Goal: Find specific page/section: Find specific page/section

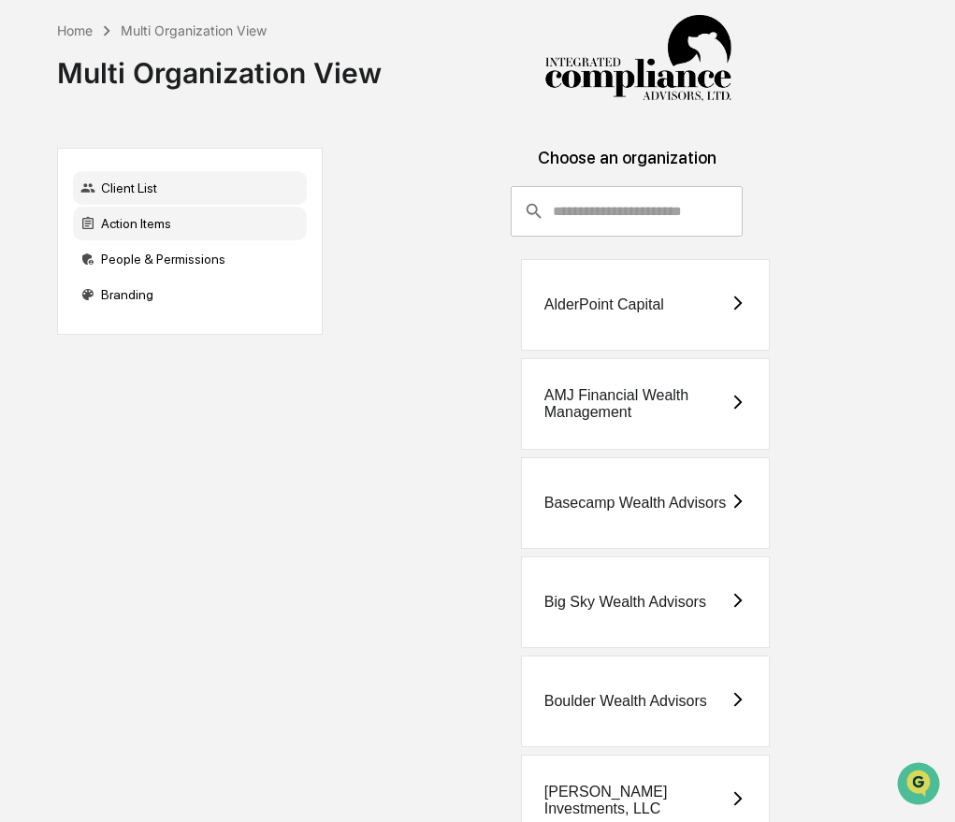
click at [154, 227] on div "Action Items" at bounding box center [190, 224] width 234 height 34
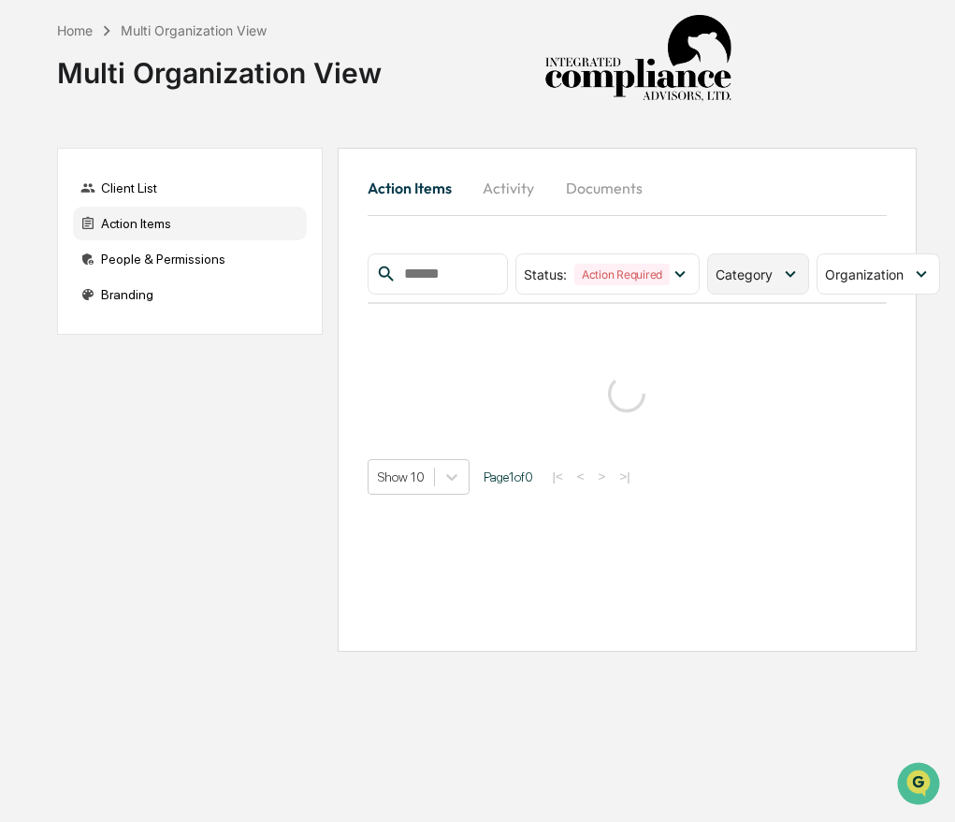
click at [755, 265] on div "Category" at bounding box center [758, 274] width 102 height 41
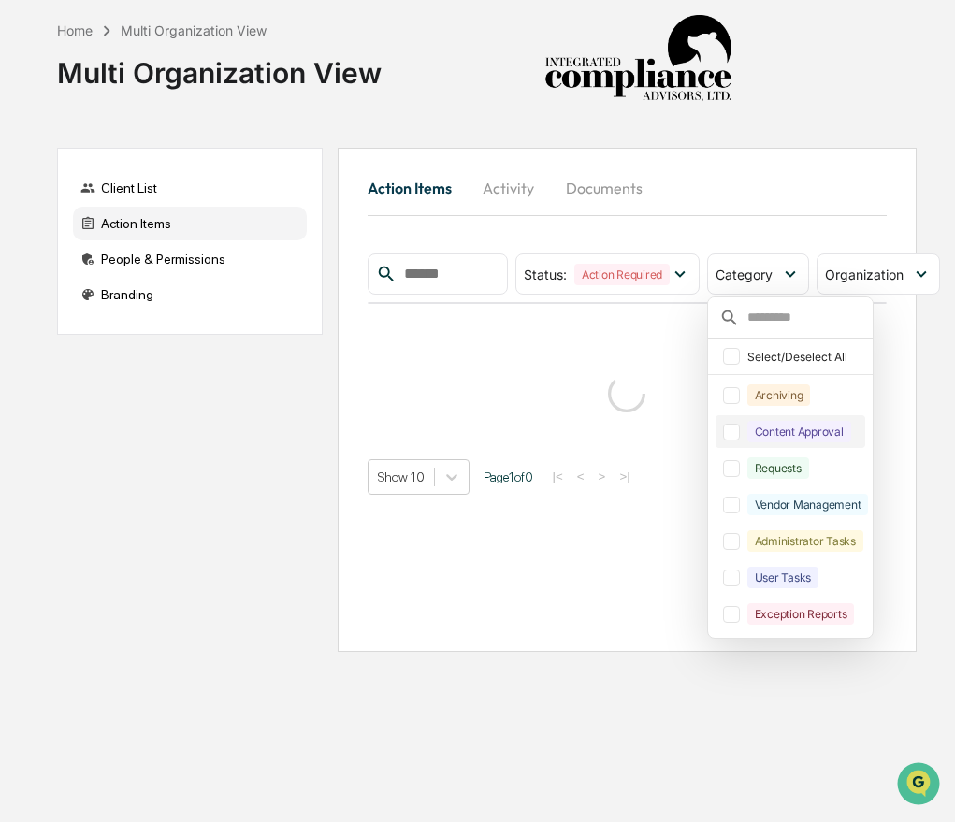
click at [801, 437] on div "Content Approval" at bounding box center [800, 432] width 104 height 22
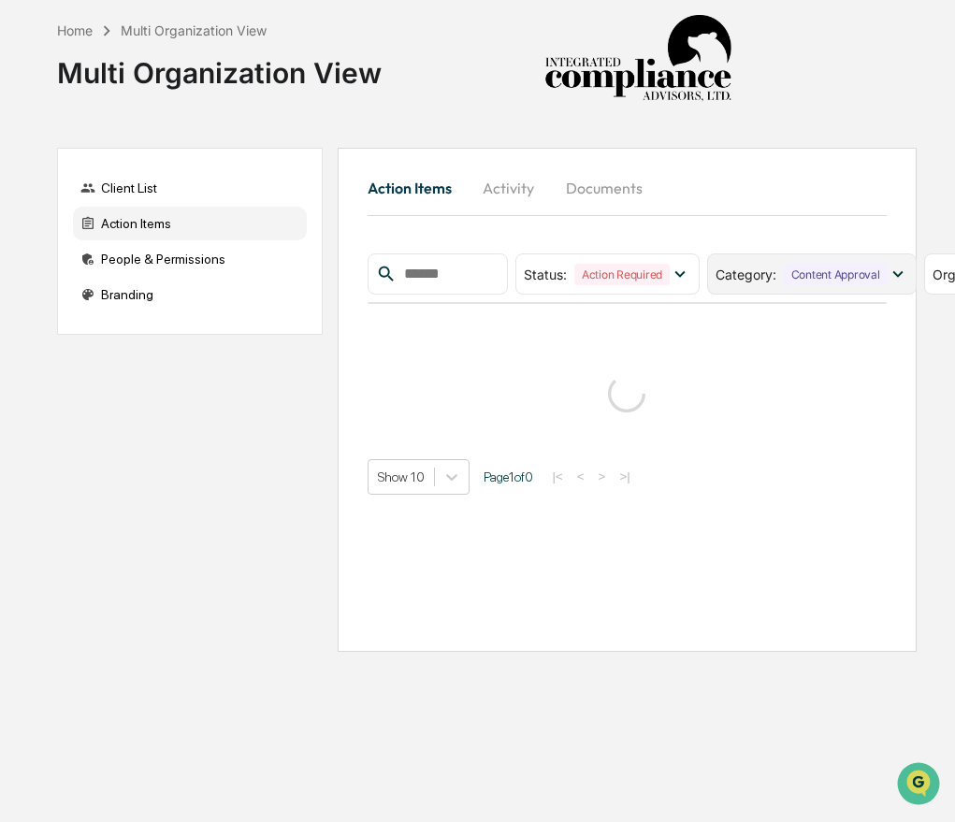
click at [801, 281] on div "Content Approval" at bounding box center [836, 275] width 104 height 22
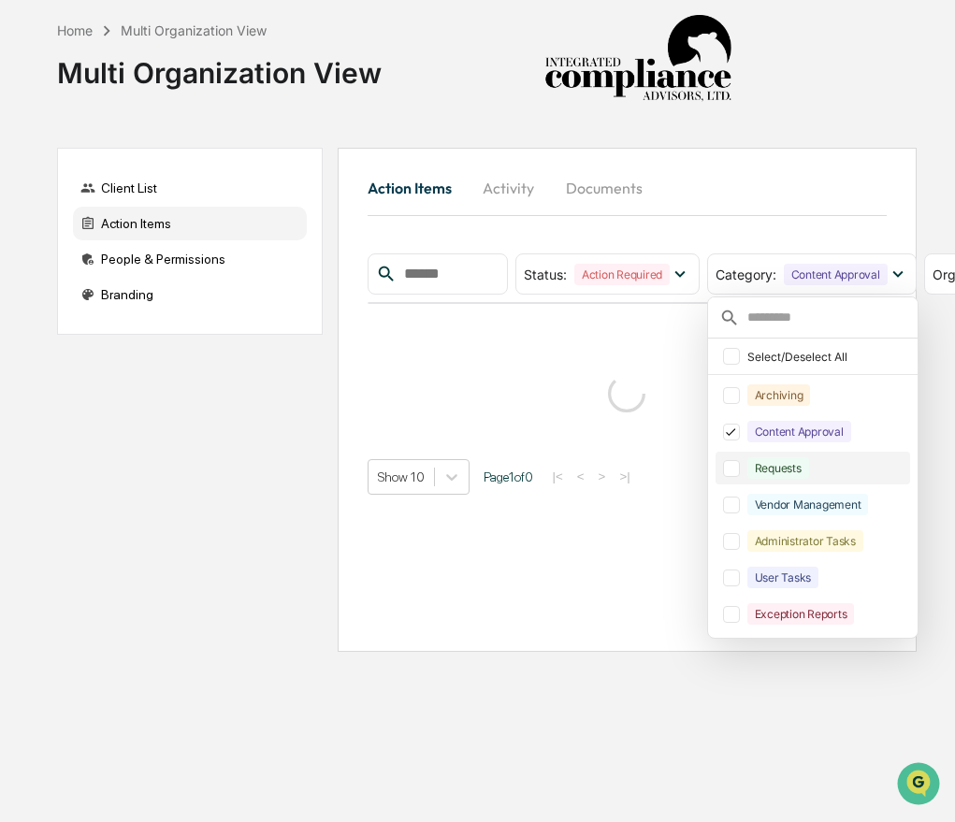
click at [805, 466] on div "Requests" at bounding box center [779, 469] width 62 height 22
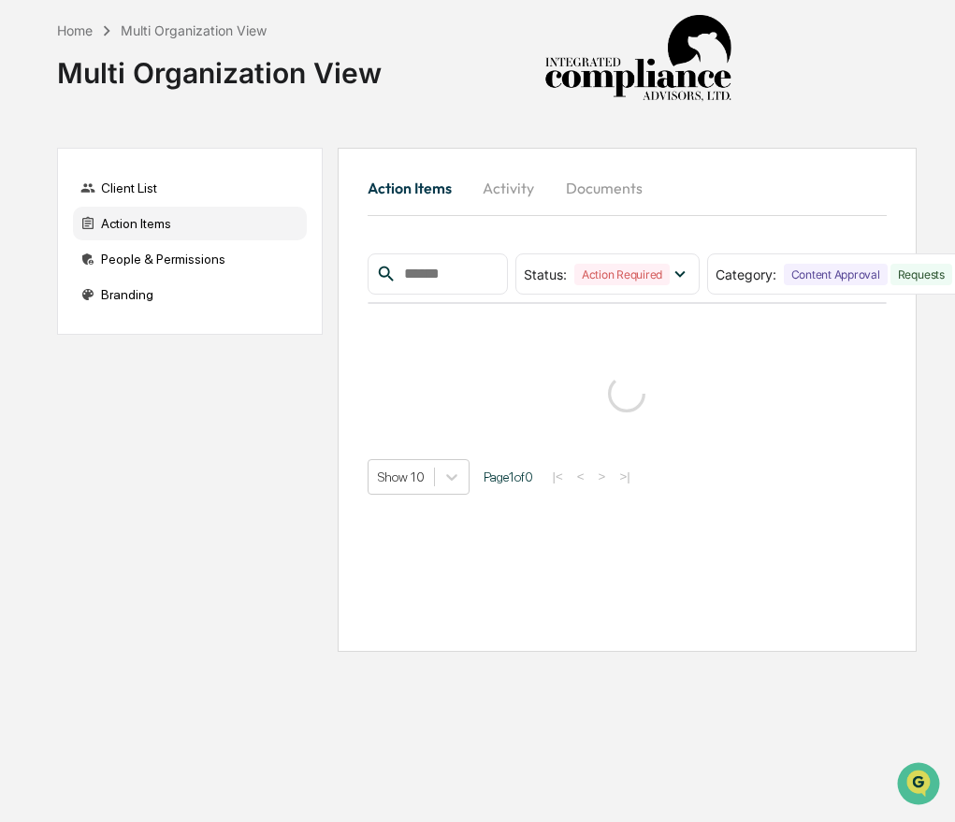
click at [777, 151] on div "Action Items Activity Documents Status : Action Required Select/Deselect All Ac…" at bounding box center [627, 400] width 579 height 504
